Goal: Entertainment & Leisure: Consume media (video, audio)

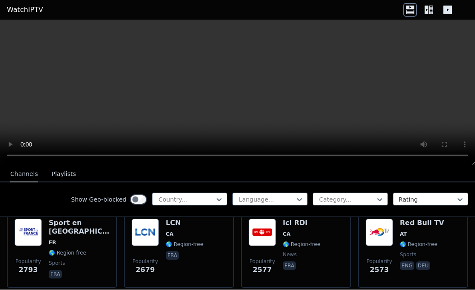
scroll to position [359, 0]
click at [40, 99] on video at bounding box center [237, 93] width 475 height 145
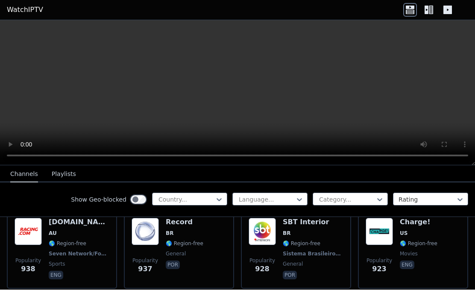
scroll to position [1461, 0]
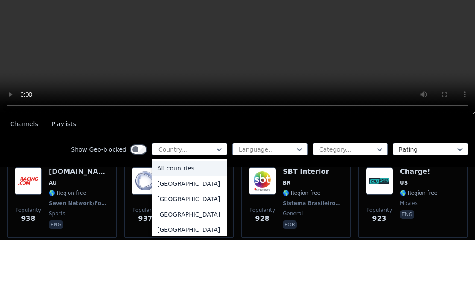
type input "*"
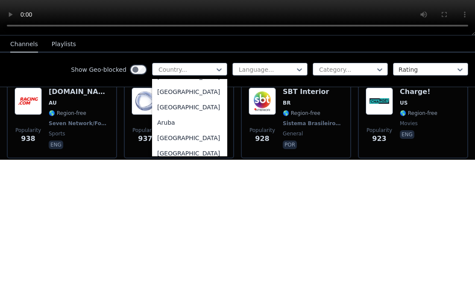
scroll to position [93, 0]
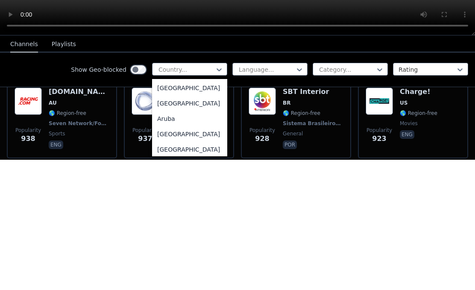
click at [214, 211] on div "[GEOGRAPHIC_DATA]" at bounding box center [189, 218] width 75 height 15
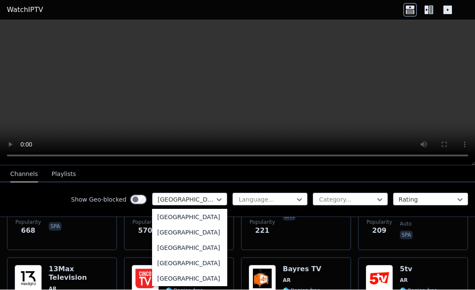
scroll to position [128, 0]
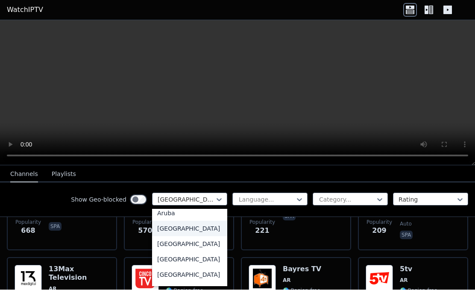
click at [175, 228] on div "[GEOGRAPHIC_DATA]" at bounding box center [189, 228] width 75 height 15
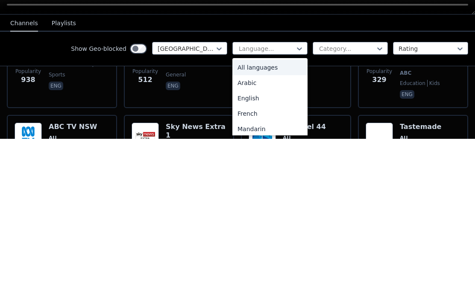
scroll to position [0, 0]
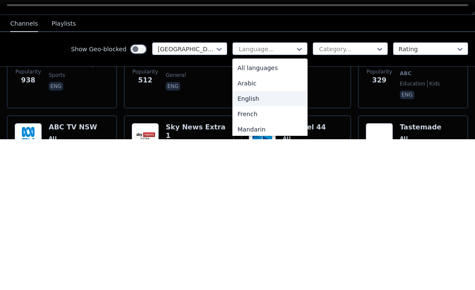
click at [256, 242] on div "English" at bounding box center [269, 249] width 75 height 15
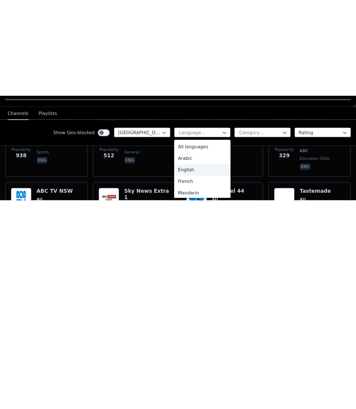
scroll to position [0, 0]
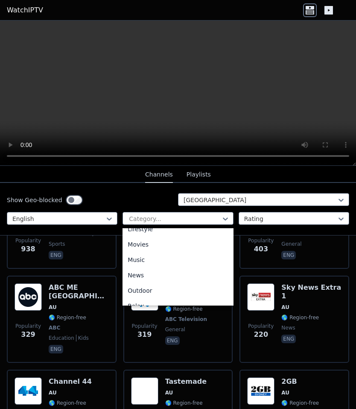
scroll to position [226, 0]
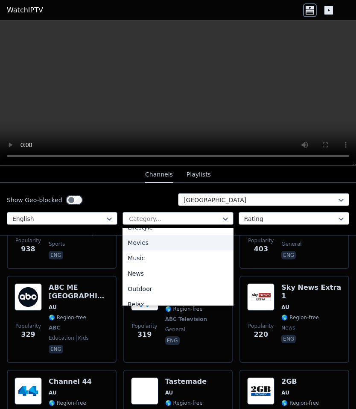
click at [152, 241] on div "Movies" at bounding box center [178, 242] width 111 height 15
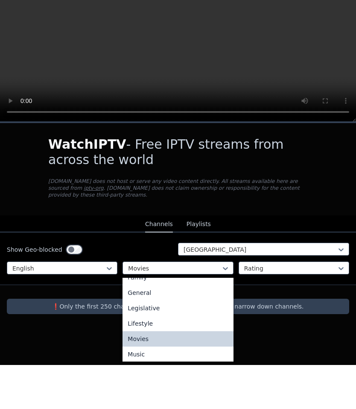
scroll to position [180, 0]
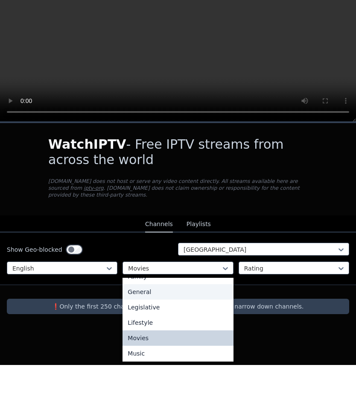
click at [158, 290] on div "General" at bounding box center [178, 335] width 111 height 15
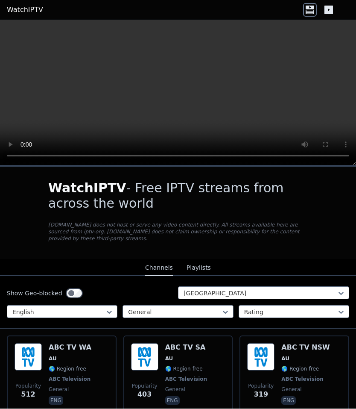
click at [204, 266] on button "Playlists" at bounding box center [199, 268] width 24 height 16
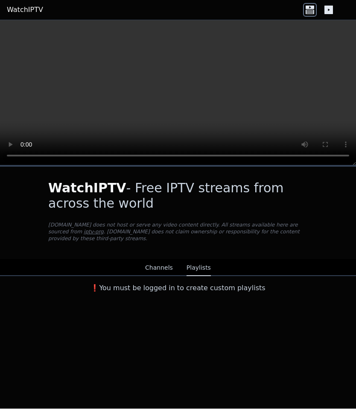
click at [167, 268] on button "Channels" at bounding box center [159, 268] width 28 height 16
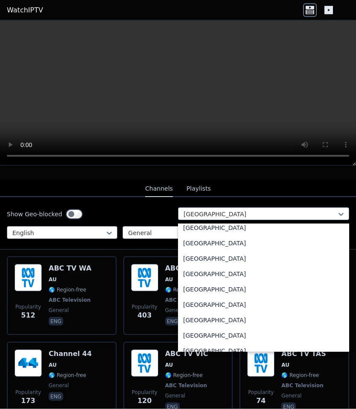
scroll to position [2973, 0]
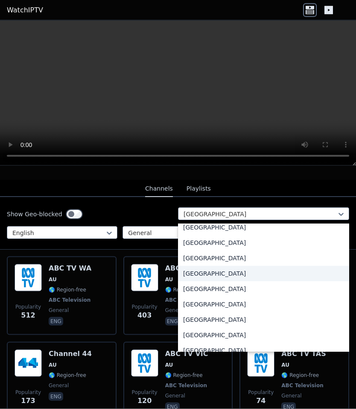
click at [200, 272] on div "[GEOGRAPHIC_DATA]" at bounding box center [263, 273] width 171 height 15
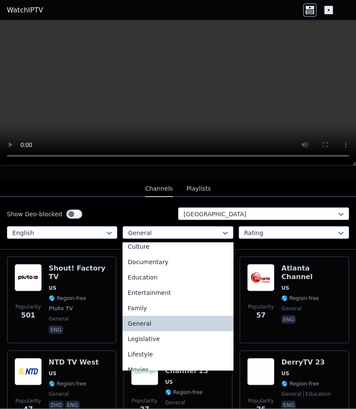
scroll to position [118, 0]
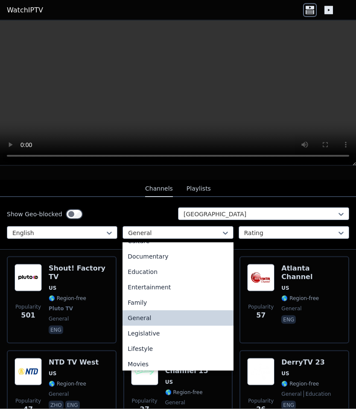
click at [158, 256] on div "Documentary" at bounding box center [178, 256] width 111 height 15
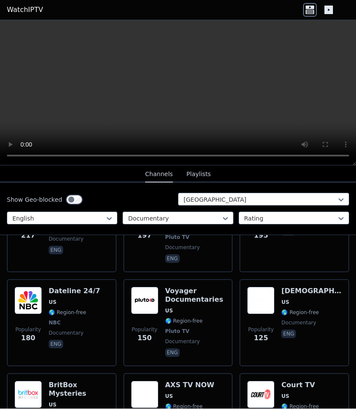
scroll to position [245, 0]
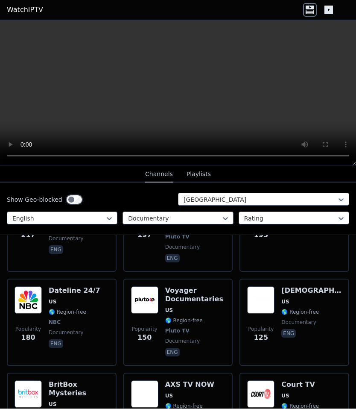
click at [68, 290] on span "🌎 Region-free" at bounding box center [68, 312] width 38 height 7
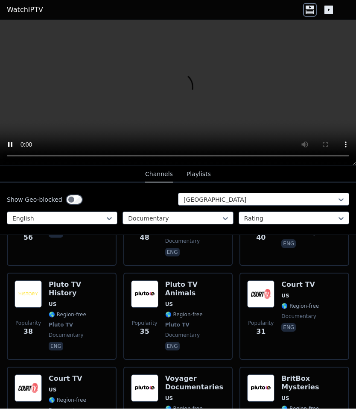
scroll to position [626, 0]
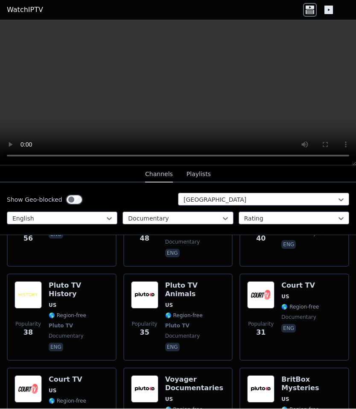
click at [193, 284] on div "Pluto TV Animals US 🌎 Region-free Pluto TV documentary eng" at bounding box center [195, 317] width 60 height 72
click at [192, 290] on span "US" at bounding box center [195, 305] width 60 height 7
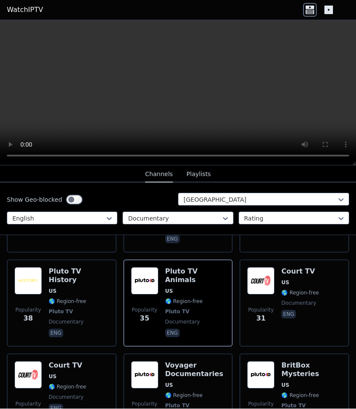
scroll to position [637, 0]
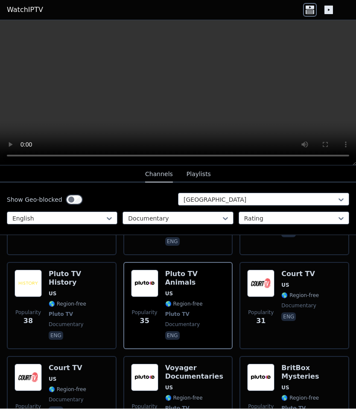
click at [57, 290] on span "🌎 Region-free" at bounding box center [68, 304] width 38 height 7
click at [205, 290] on span "Pluto TV" at bounding box center [195, 314] width 60 height 7
click at [304, 290] on span "🌎 Region-free" at bounding box center [300, 295] width 38 height 7
click at [316, 290] on span "🌎 Region-free" at bounding box center [300, 398] width 38 height 7
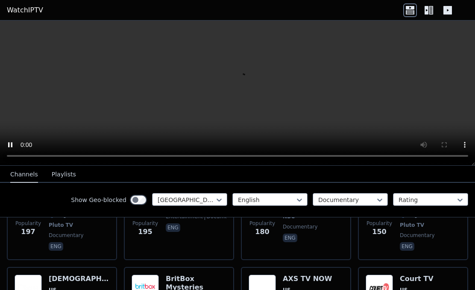
scroll to position [239, 0]
click at [313, 146] on video at bounding box center [237, 93] width 475 height 145
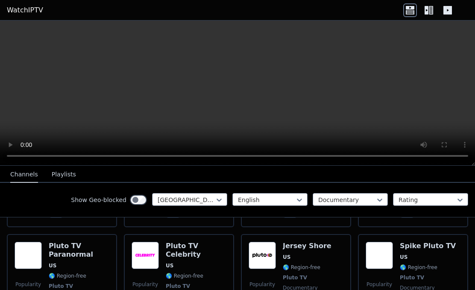
scroll to position [824, 0]
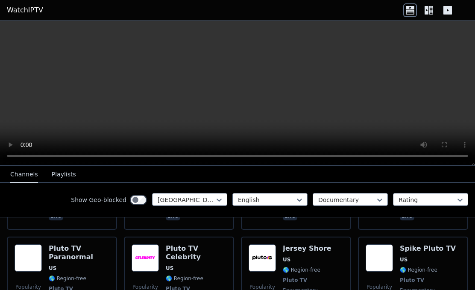
click at [183, 265] on span "US" at bounding box center [196, 268] width 61 height 7
click at [56, 175] on button "Playlists" at bounding box center [64, 175] width 24 height 16
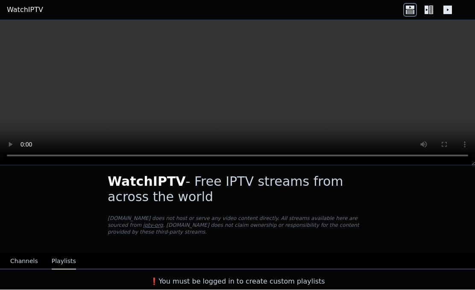
click at [25, 9] on link "WatchIPTV" at bounding box center [25, 10] width 36 height 10
